Goal: Information Seeking & Learning: Learn about a topic

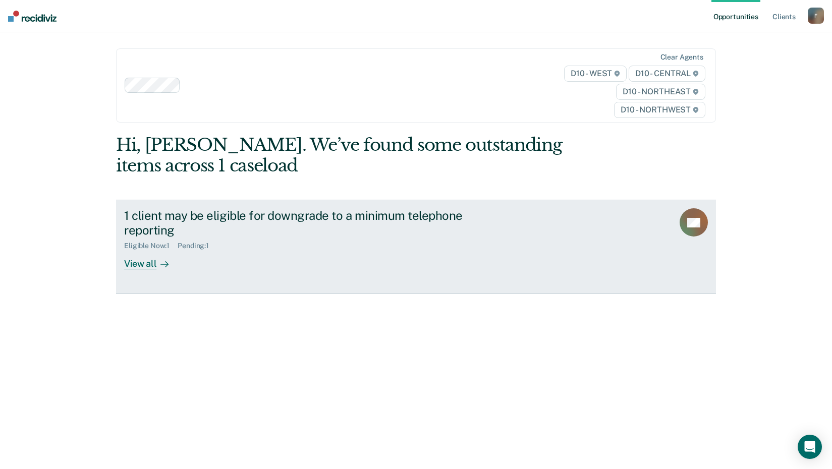
click at [144, 263] on div "View all" at bounding box center [152, 260] width 57 height 20
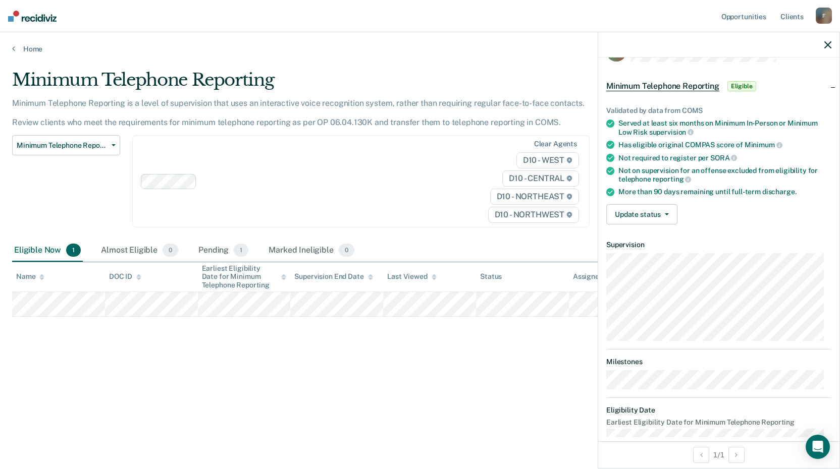
scroll to position [44, 0]
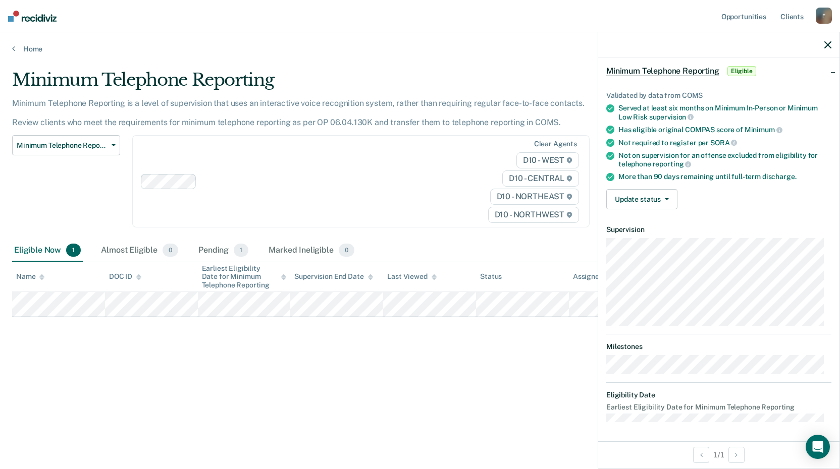
click at [509, 389] on div "Minimum Telephone Reporting Minimum Telephone Reporting is a level of supervisi…" at bounding box center [420, 232] width 816 height 324
click at [400, 216] on div "Clear agents D10 - WEST D10 - CENTRAL D10 - NORTHEAST D10 - NORTHWEST" at bounding box center [360, 181] width 457 height 92
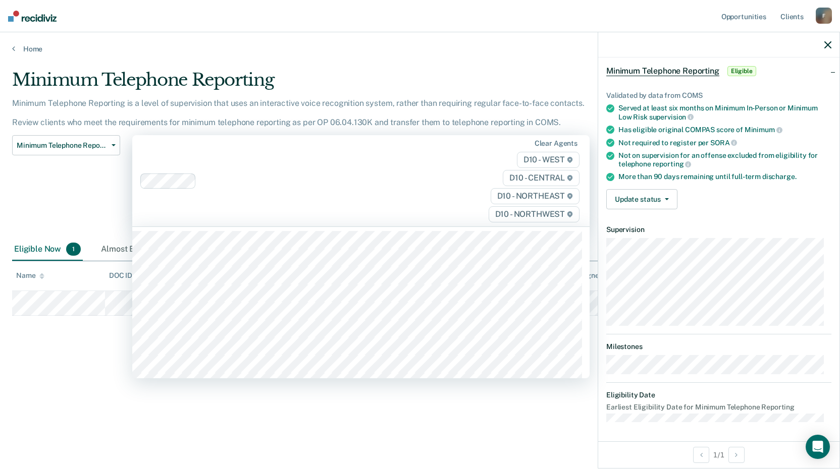
click at [323, 407] on div "Minimum Telephone Reporting Minimum Telephone Reporting is a level of supervisi…" at bounding box center [420, 248] width 816 height 356
